Goal: Task Accomplishment & Management: Use online tool/utility

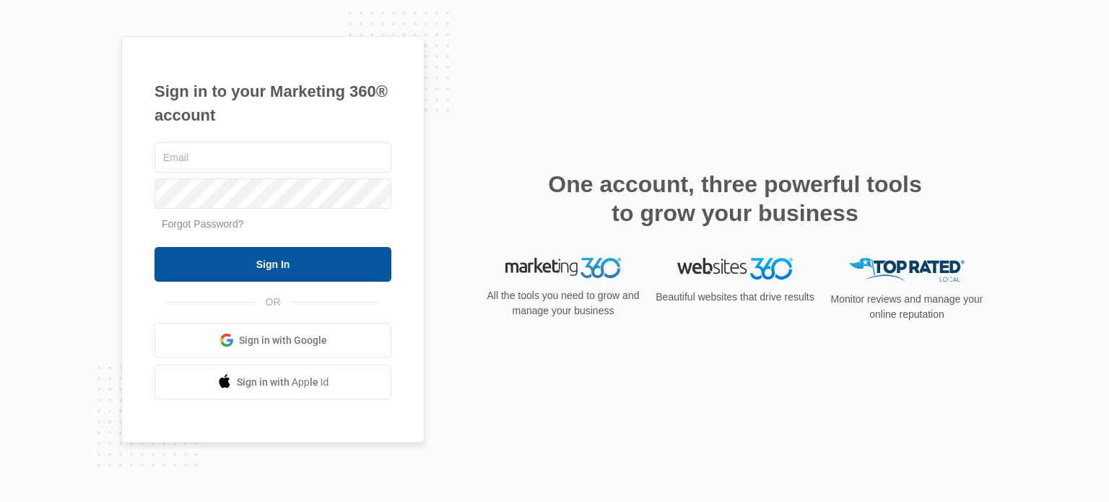
type input "[EMAIL_ADDRESS][DOMAIN_NAME]"
click at [276, 272] on input "Sign In" at bounding box center [272, 264] width 237 height 35
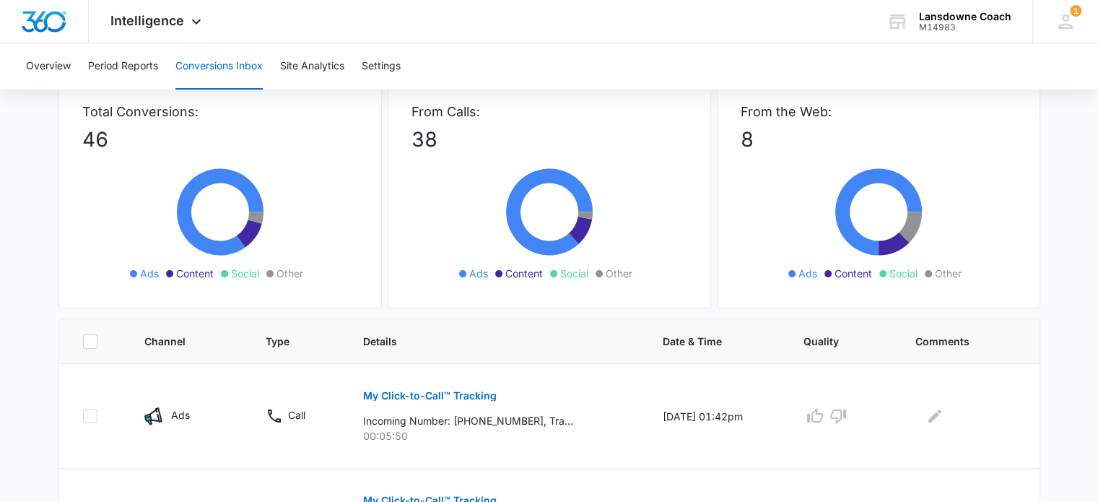
scroll to position [72, 0]
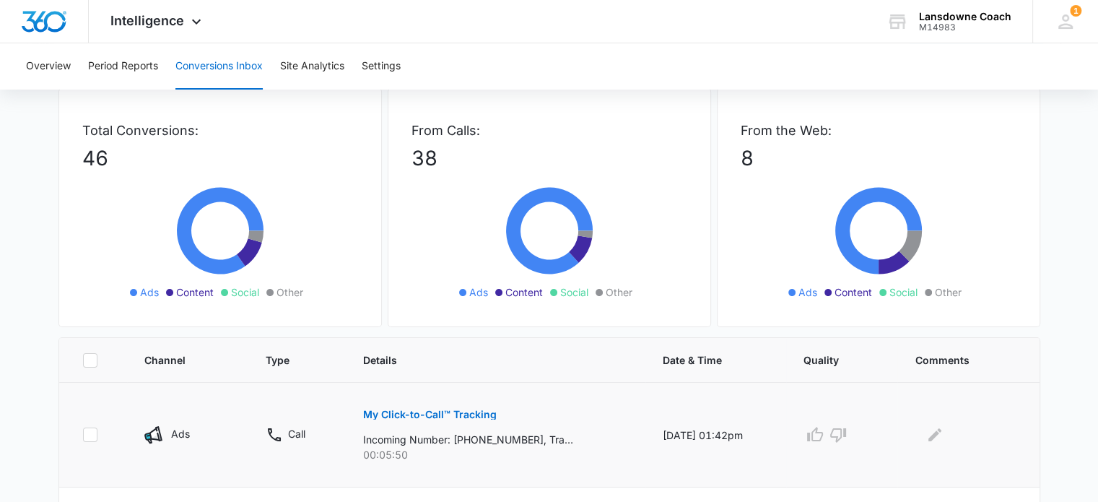
click at [412, 414] on p "My Click-to-Call™ Tracking" at bounding box center [430, 414] width 134 height 10
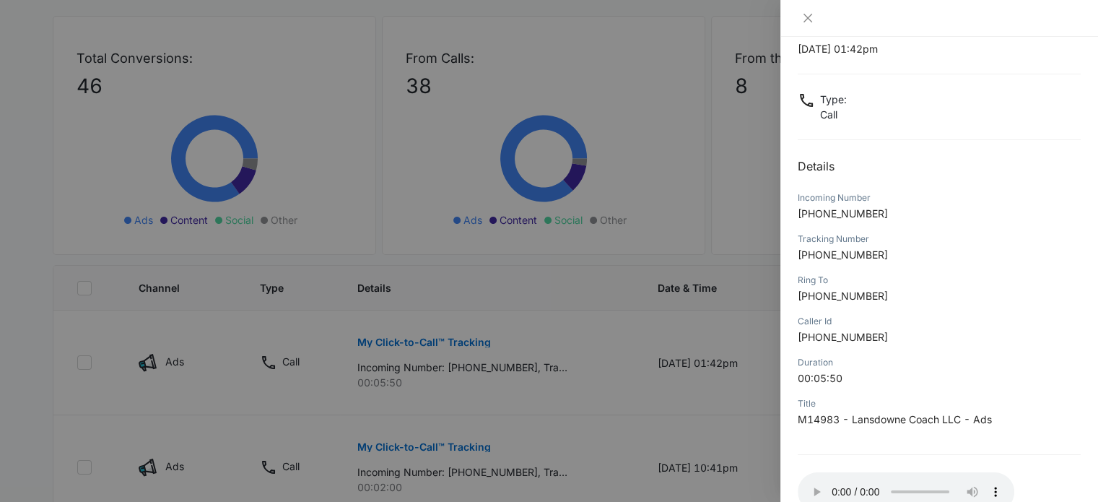
scroll to position [139, 0]
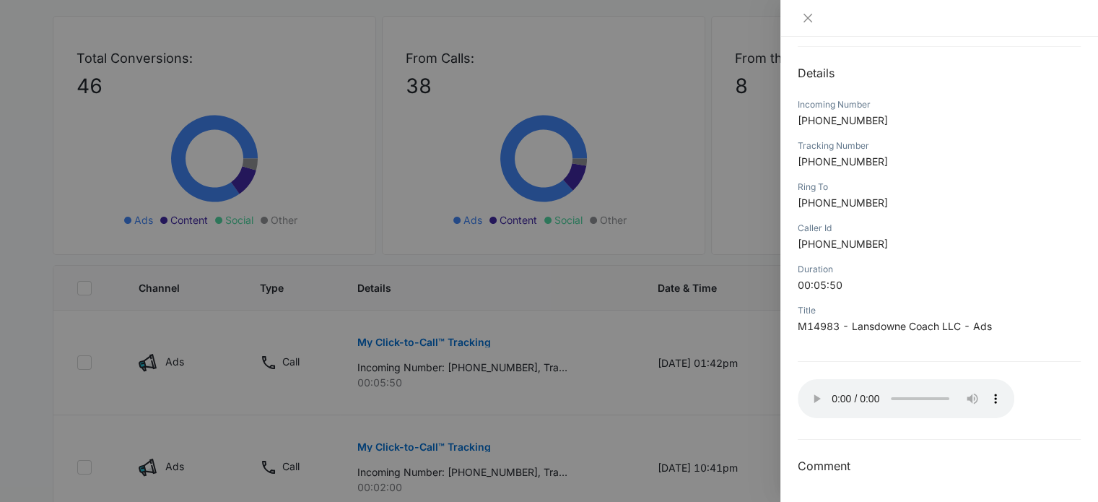
click at [811, 467] on h3 "Comment" at bounding box center [939, 465] width 283 height 17
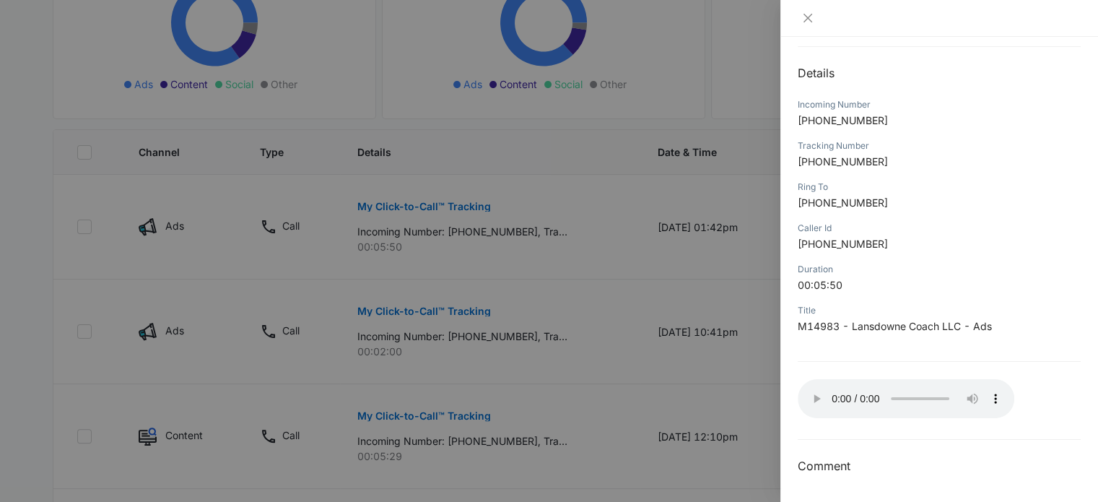
scroll to position [289, 0]
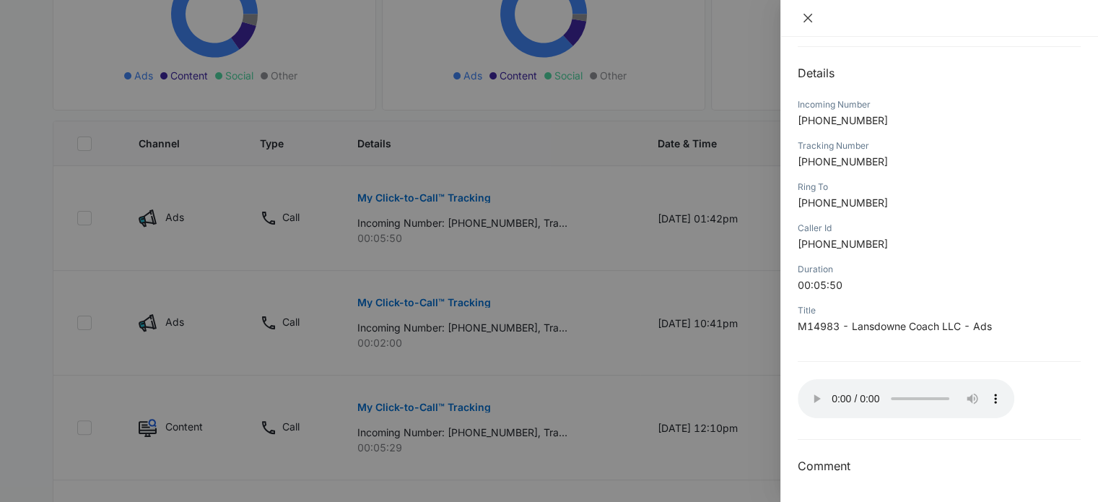
click at [804, 17] on icon "close" at bounding box center [808, 18] width 12 height 12
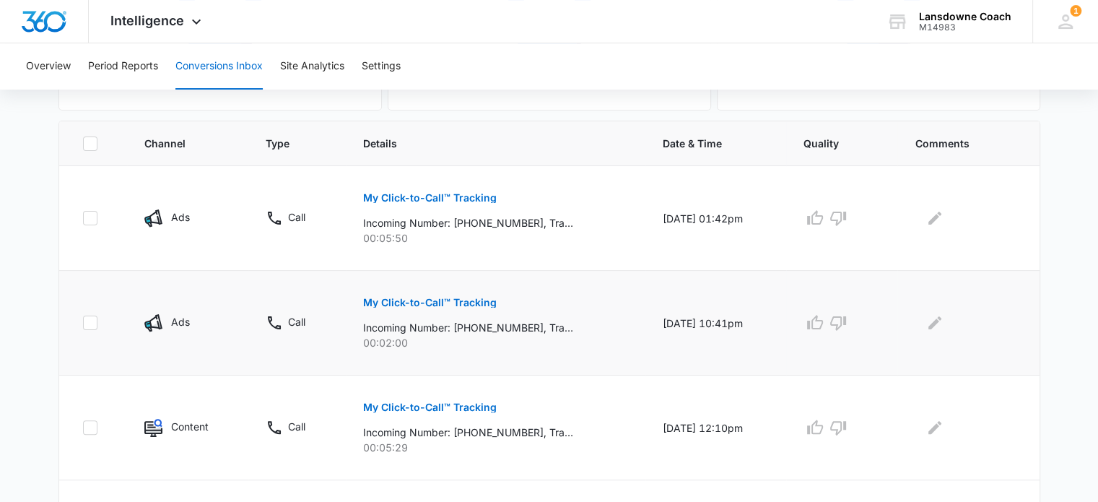
click at [404, 299] on p "My Click-to-Call™ Tracking" at bounding box center [430, 302] width 134 height 10
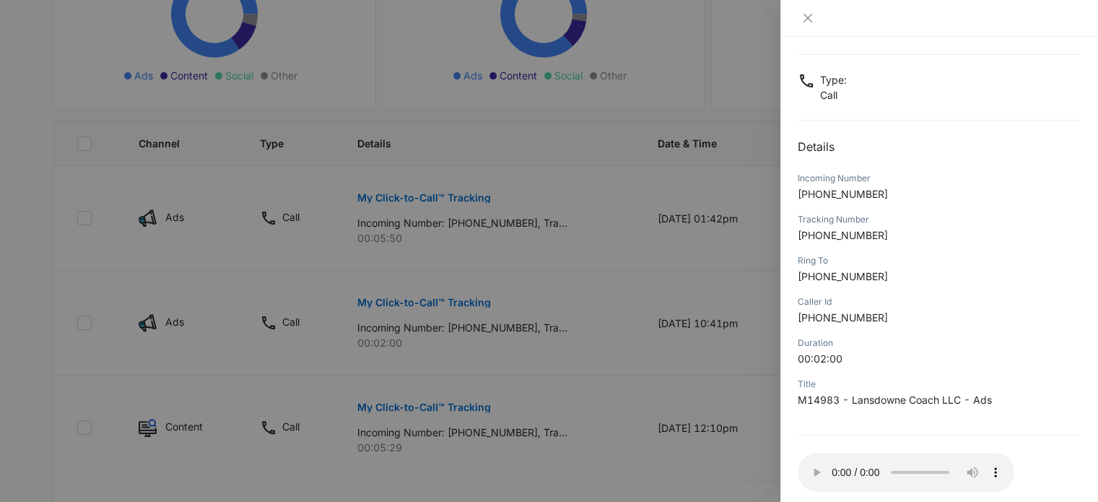
scroll to position [139, 0]
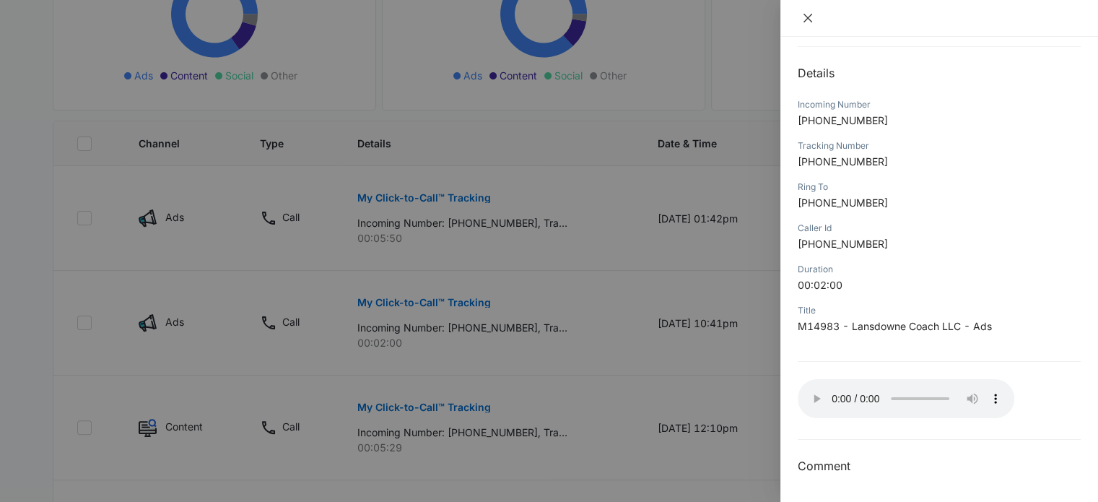
click at [805, 17] on icon "close" at bounding box center [807, 18] width 9 height 9
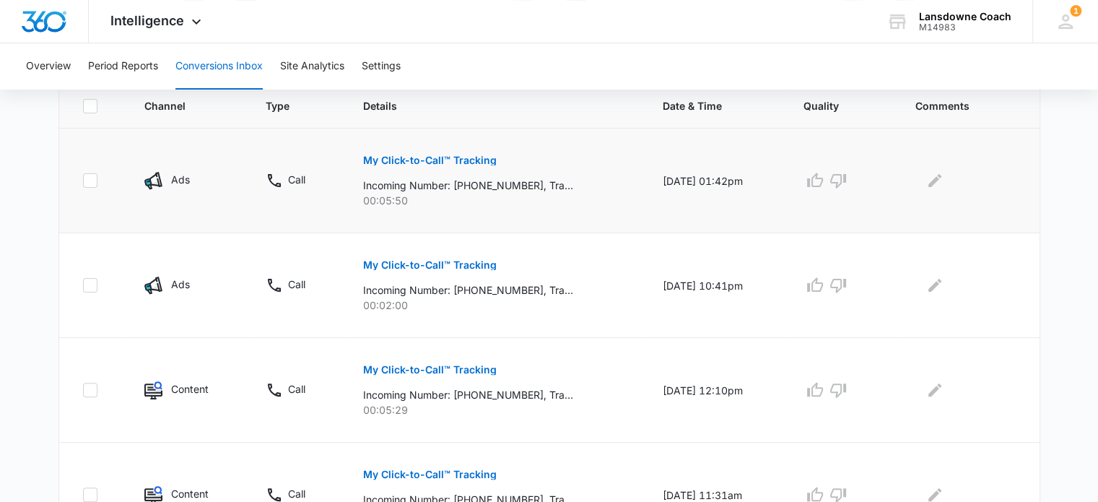
scroll to position [361, 0]
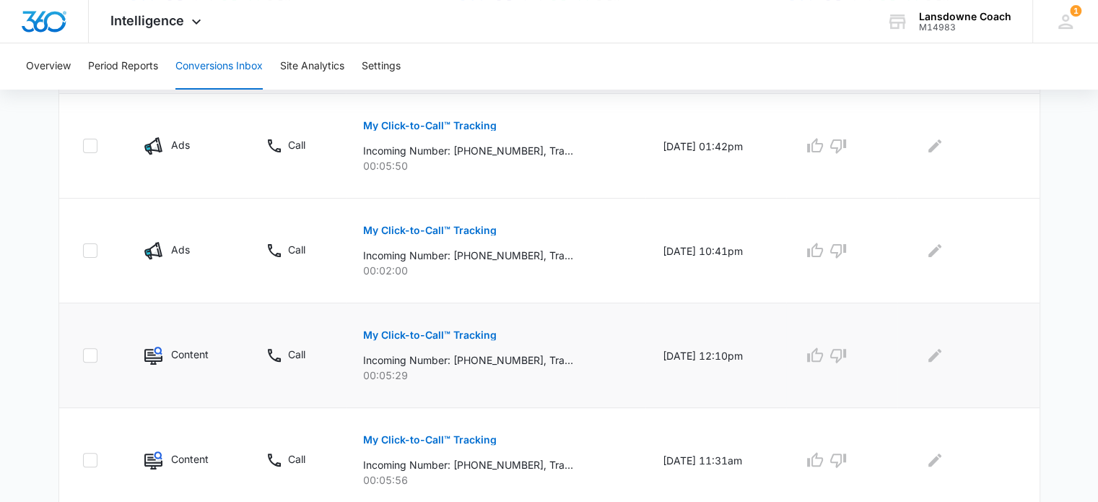
click at [401, 330] on p "My Click-to-Call™ Tracking" at bounding box center [430, 335] width 134 height 10
